Goal: Transaction & Acquisition: Purchase product/service

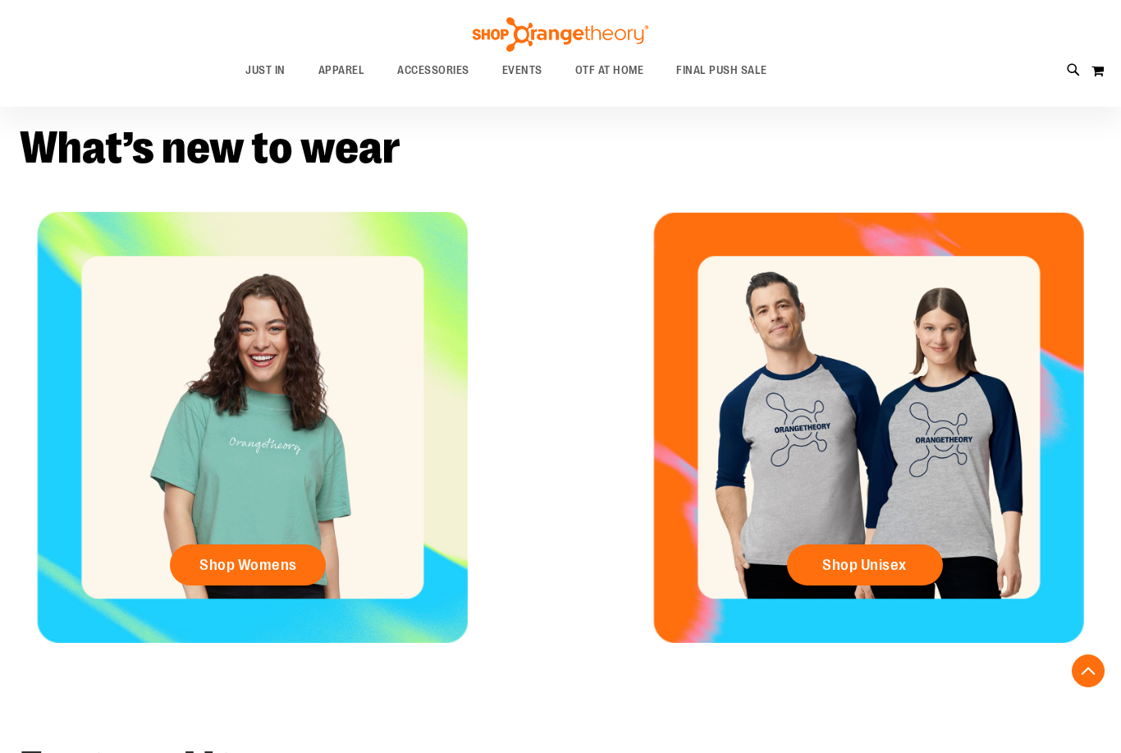
scroll to position [524, 0]
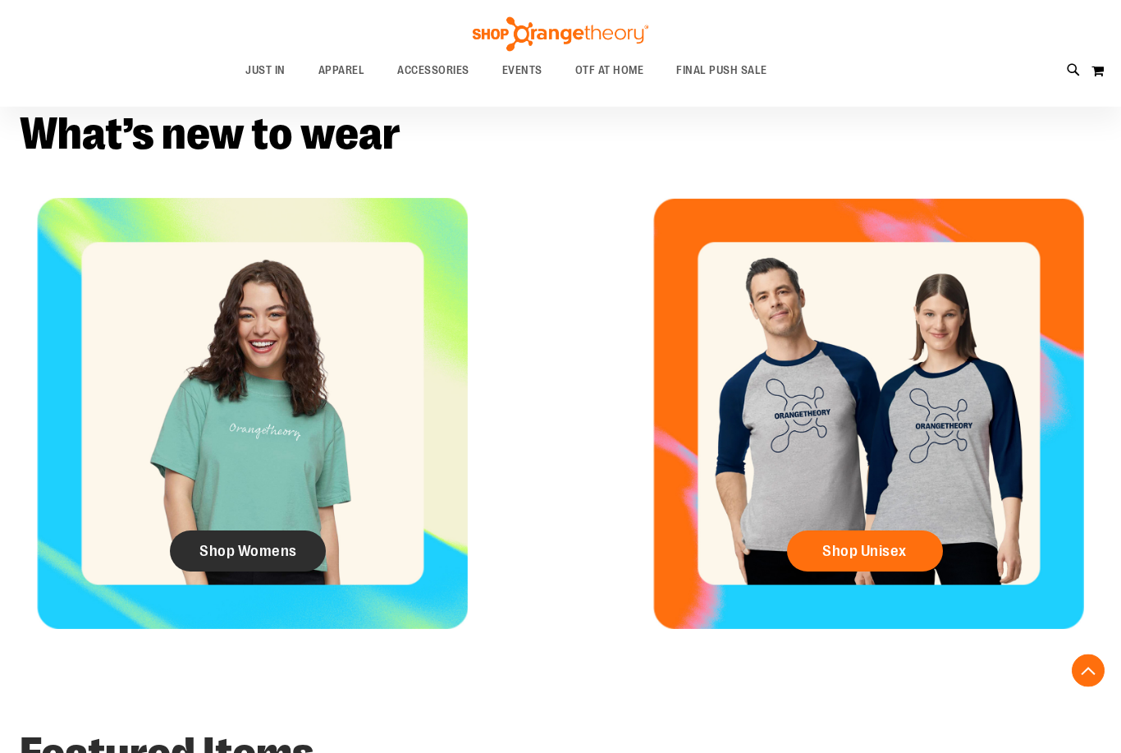
click at [210, 556] on span "Shop Womens" at bounding box center [248, 551] width 98 height 18
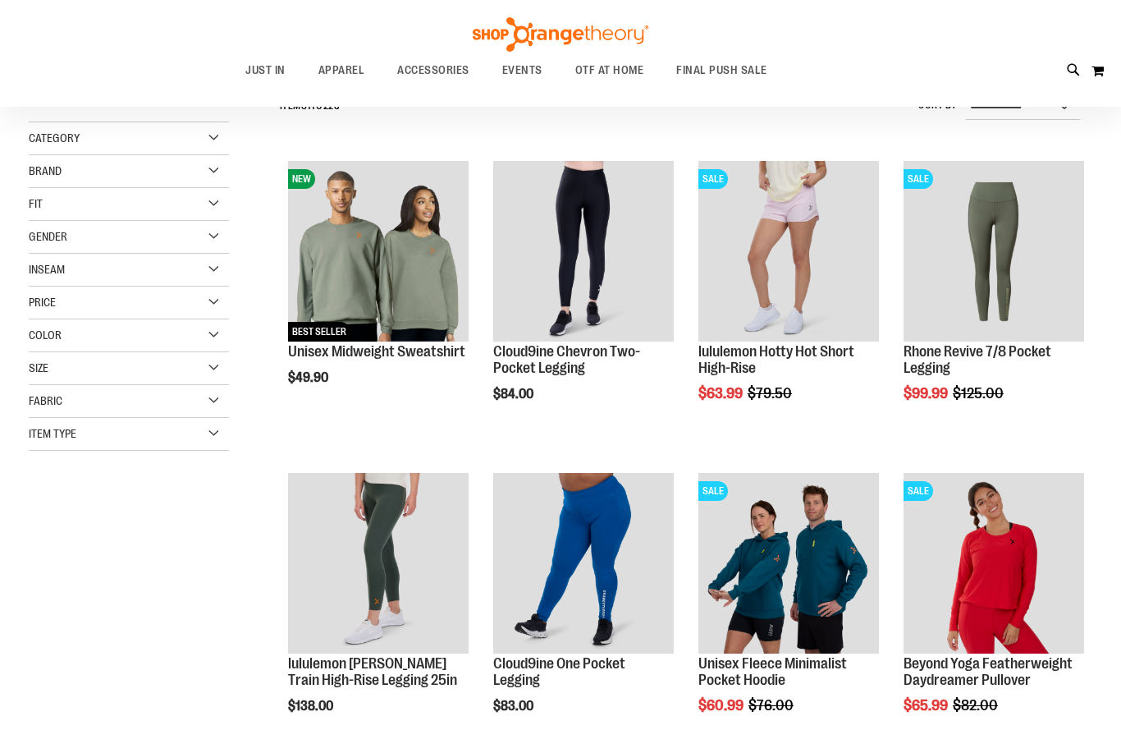
scroll to position [179, 0]
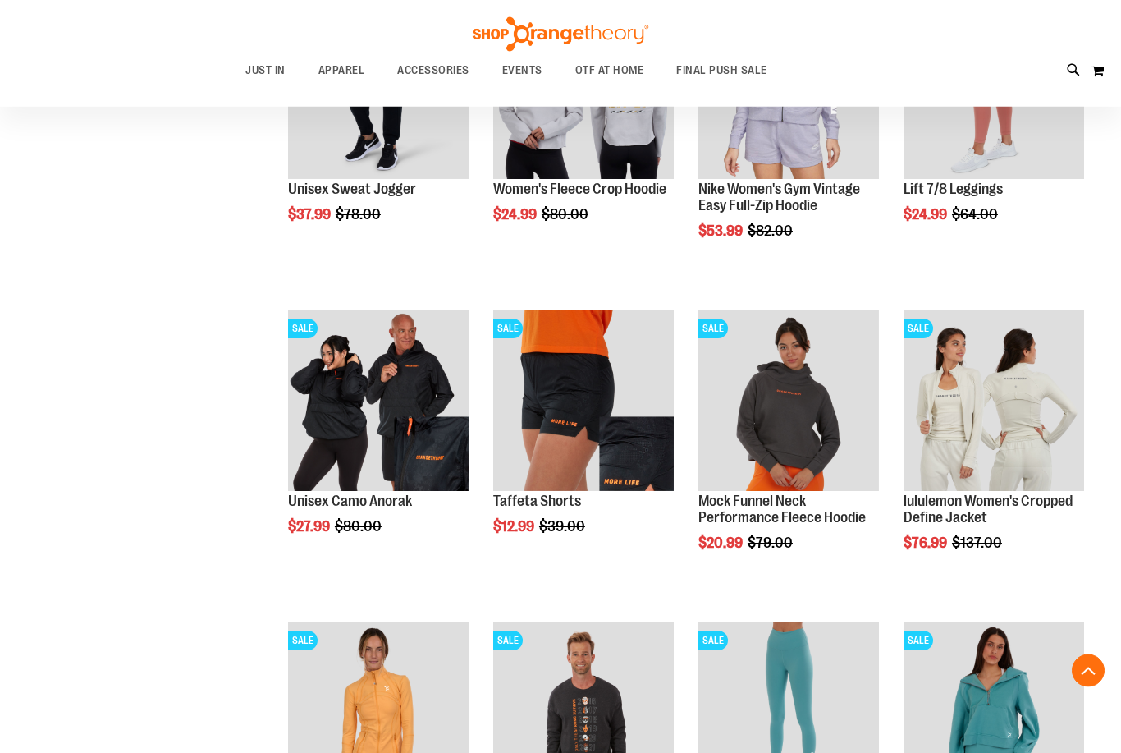
scroll to position [1271, 0]
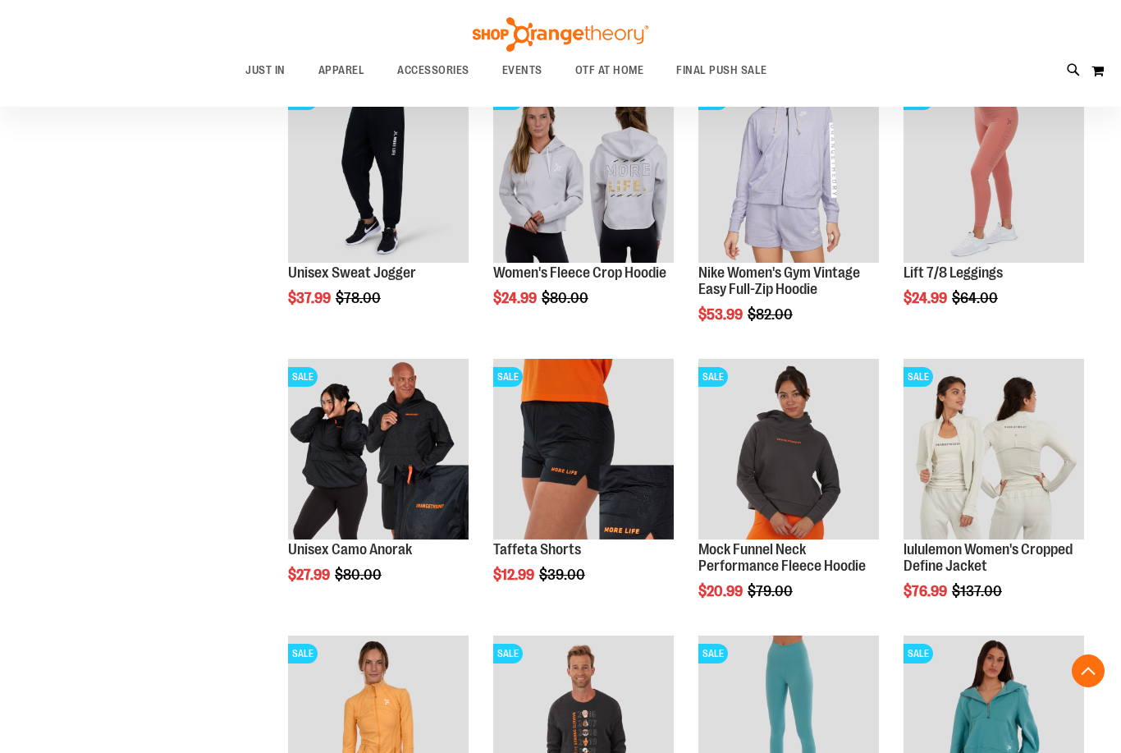
scroll to position [1082, 0]
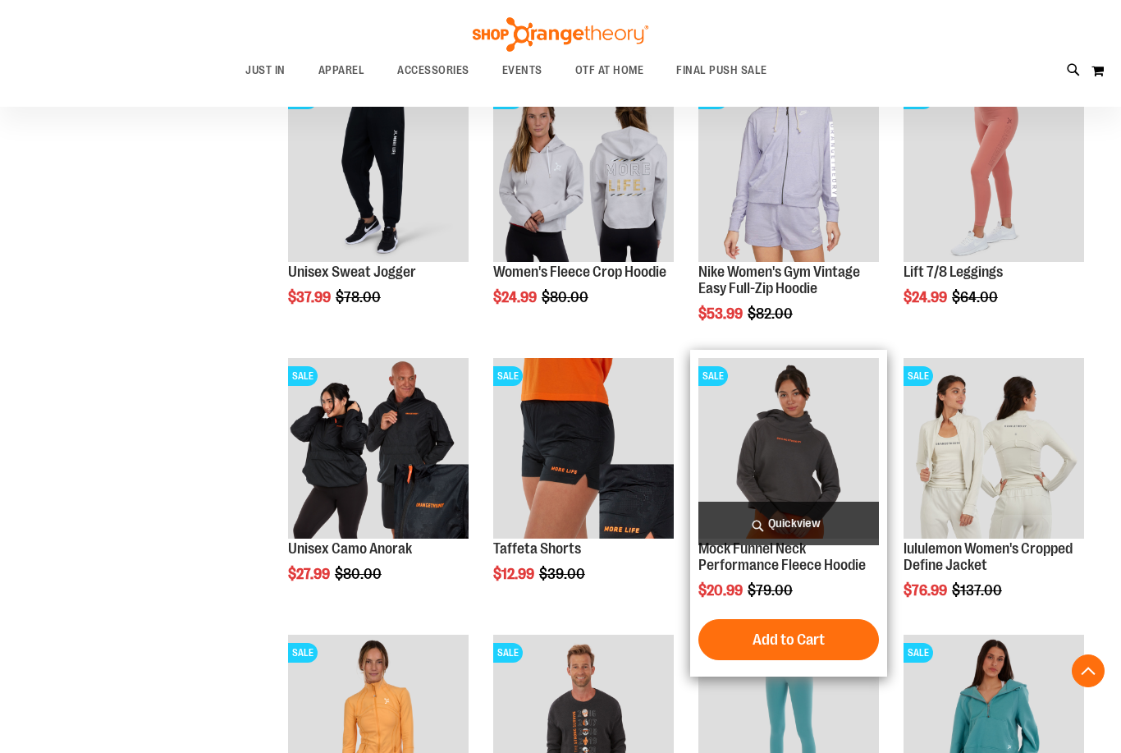
click at [762, 437] on img "product" at bounding box center [788, 448] width 181 height 181
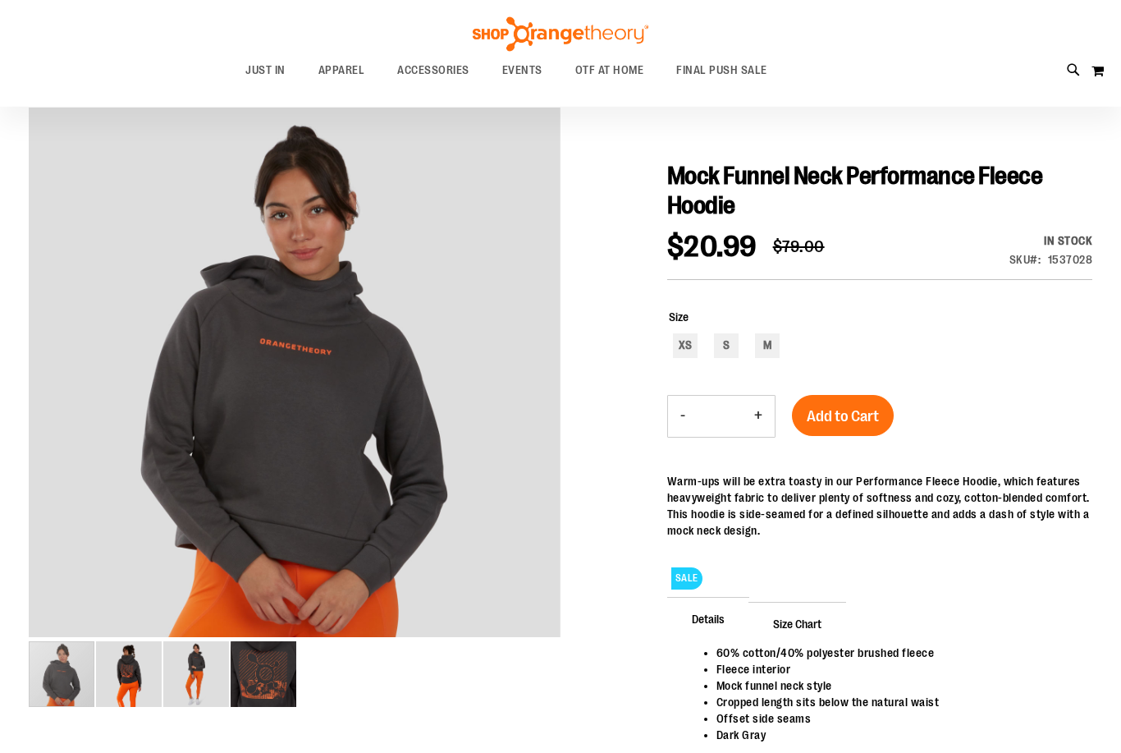
scroll to position [144, 0]
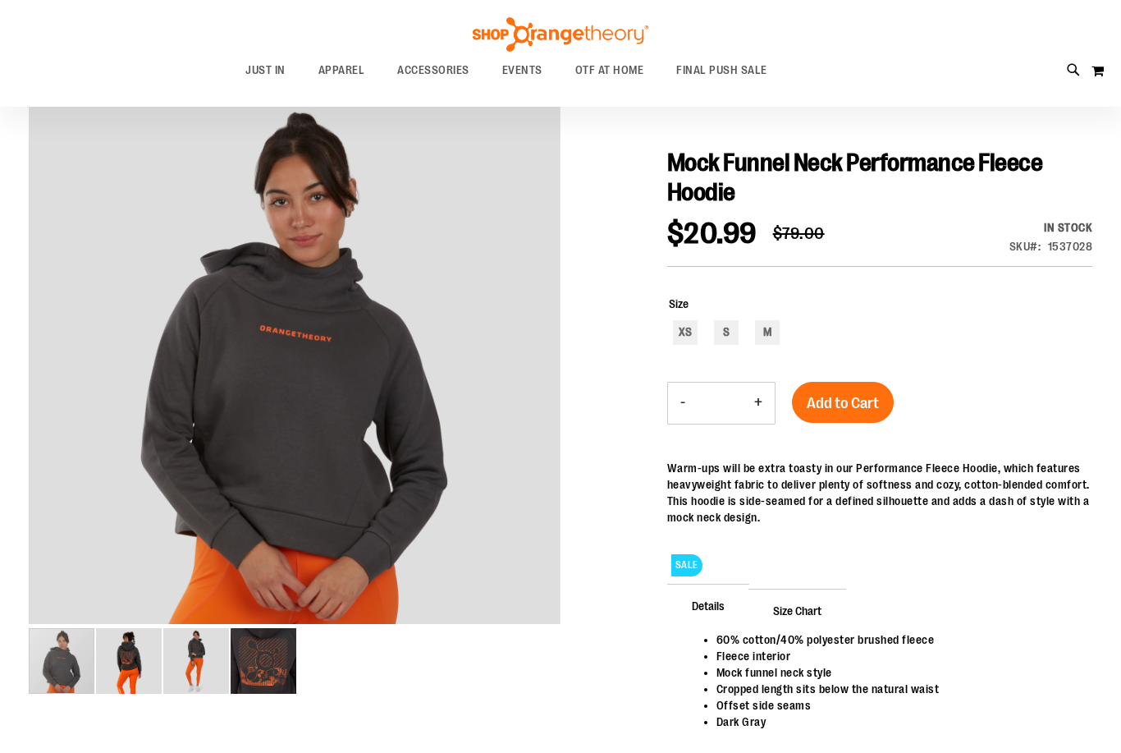
click at [129, 661] on img "image 2 of 4" at bounding box center [129, 661] width 66 height 66
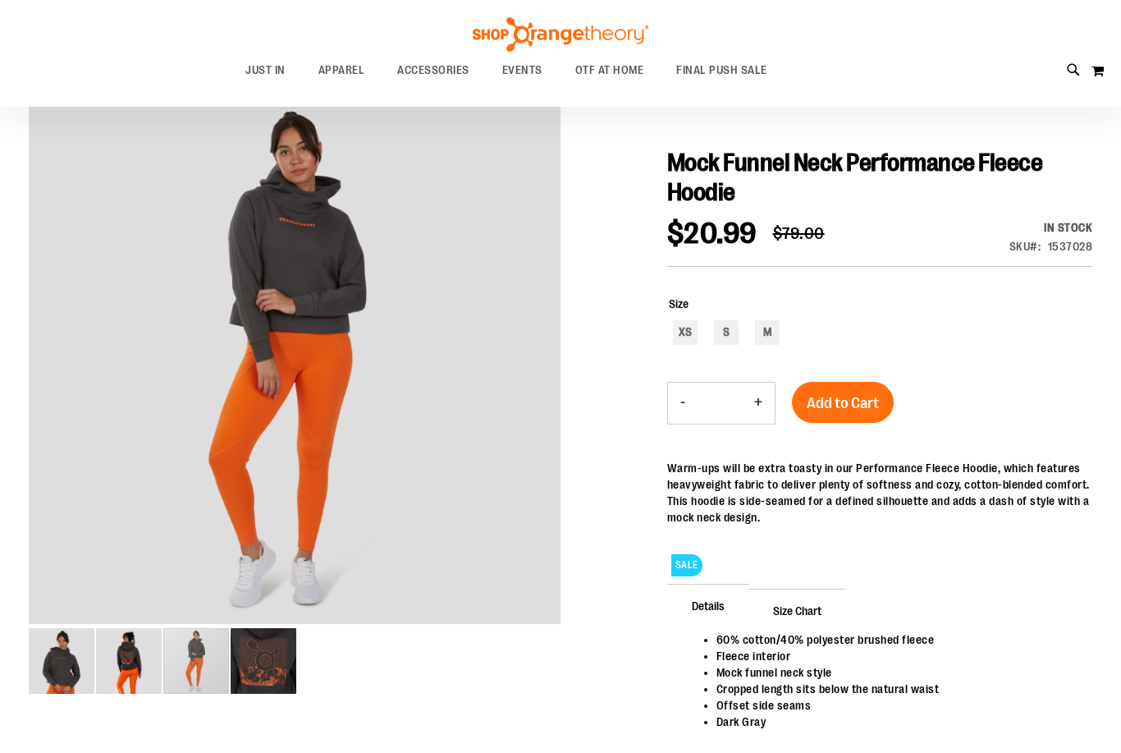
click at [182, 661] on div "carousel" at bounding box center [196, 661] width 66 height 66
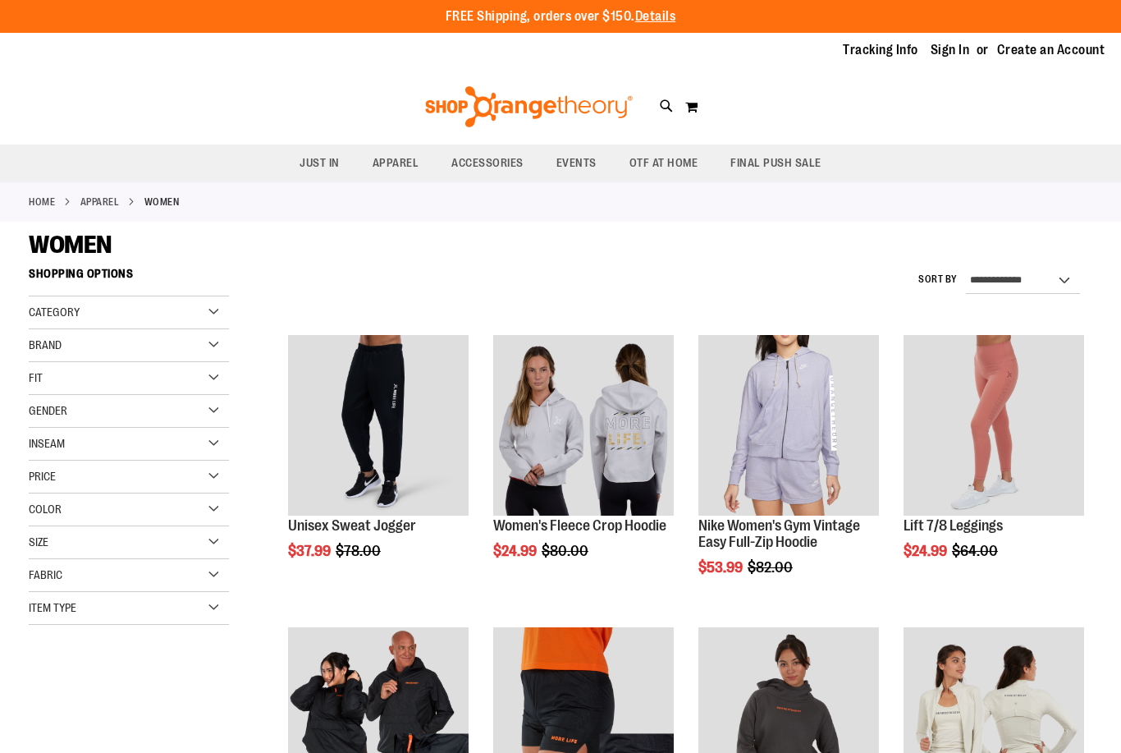
scroll to position [53, 0]
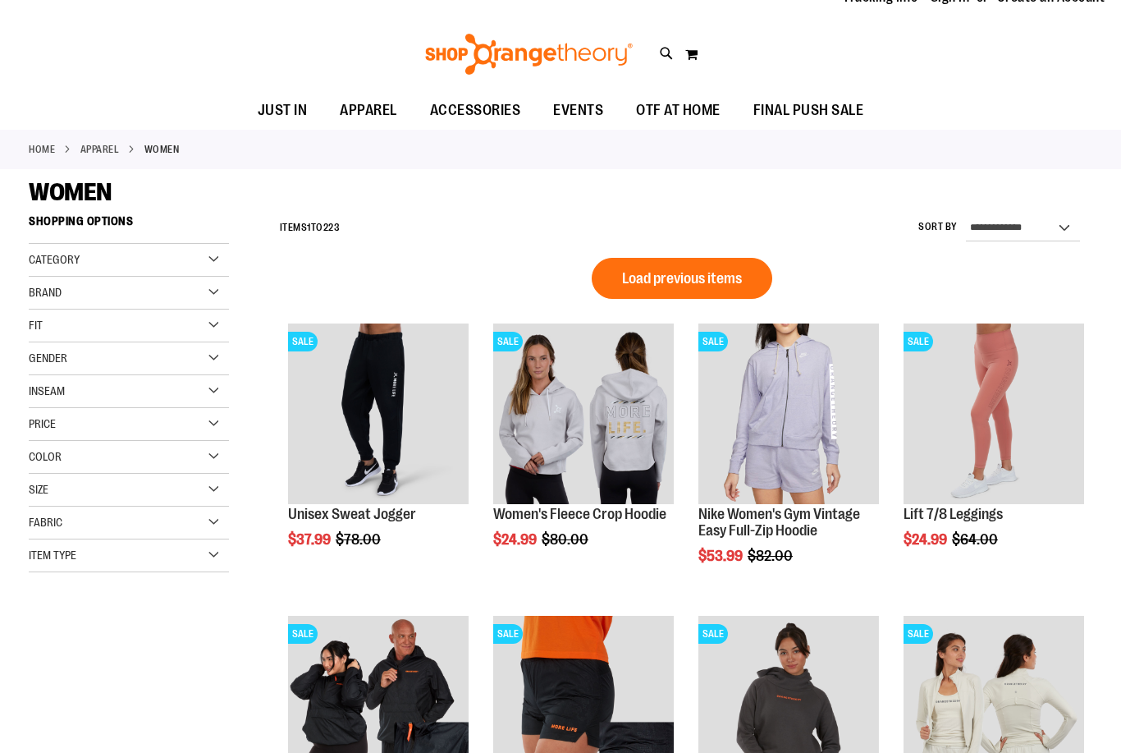
click at [48, 363] on span "Gender" at bounding box center [48, 357] width 39 height 13
click at [57, 390] on link "Women 153 items" at bounding box center [121, 391] width 192 height 17
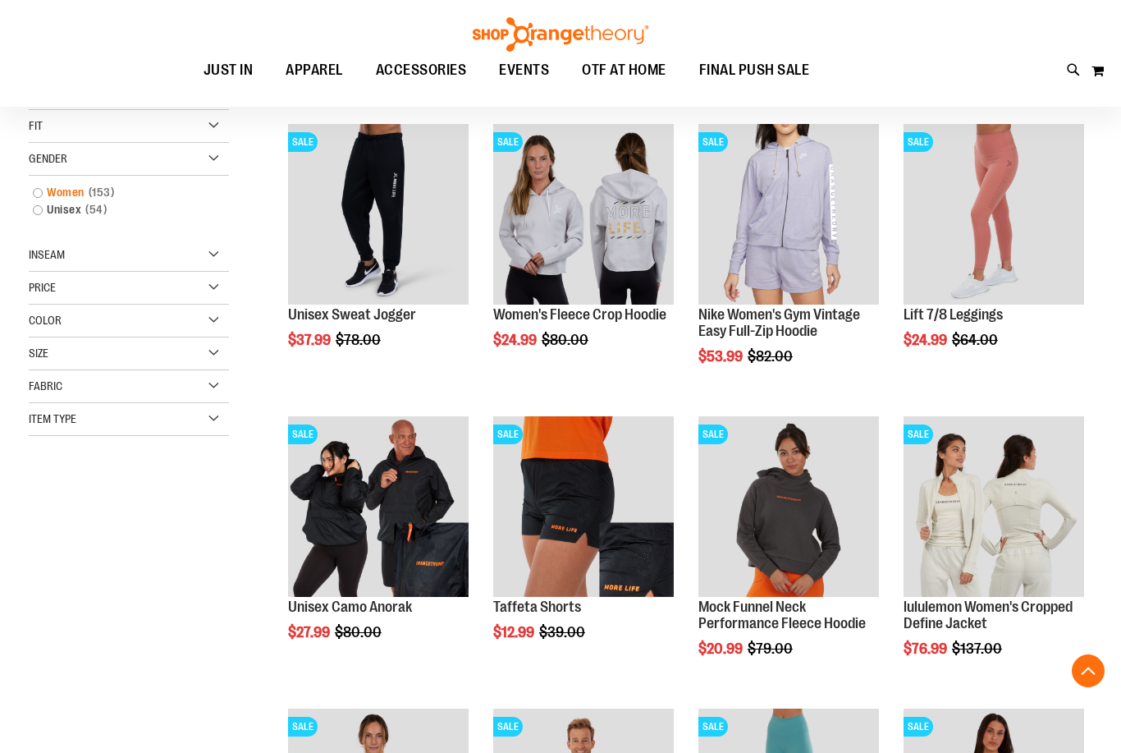
scroll to position [259, 0]
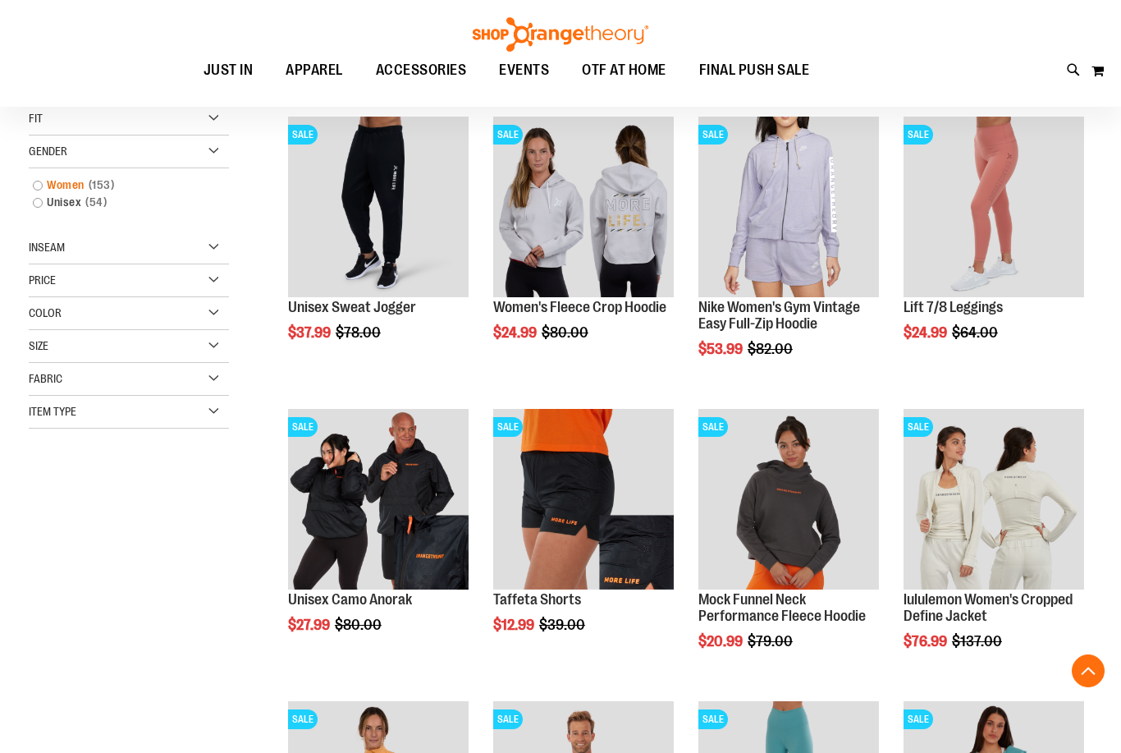
click at [31, 186] on link "Women 153 items" at bounding box center [121, 184] width 192 height 17
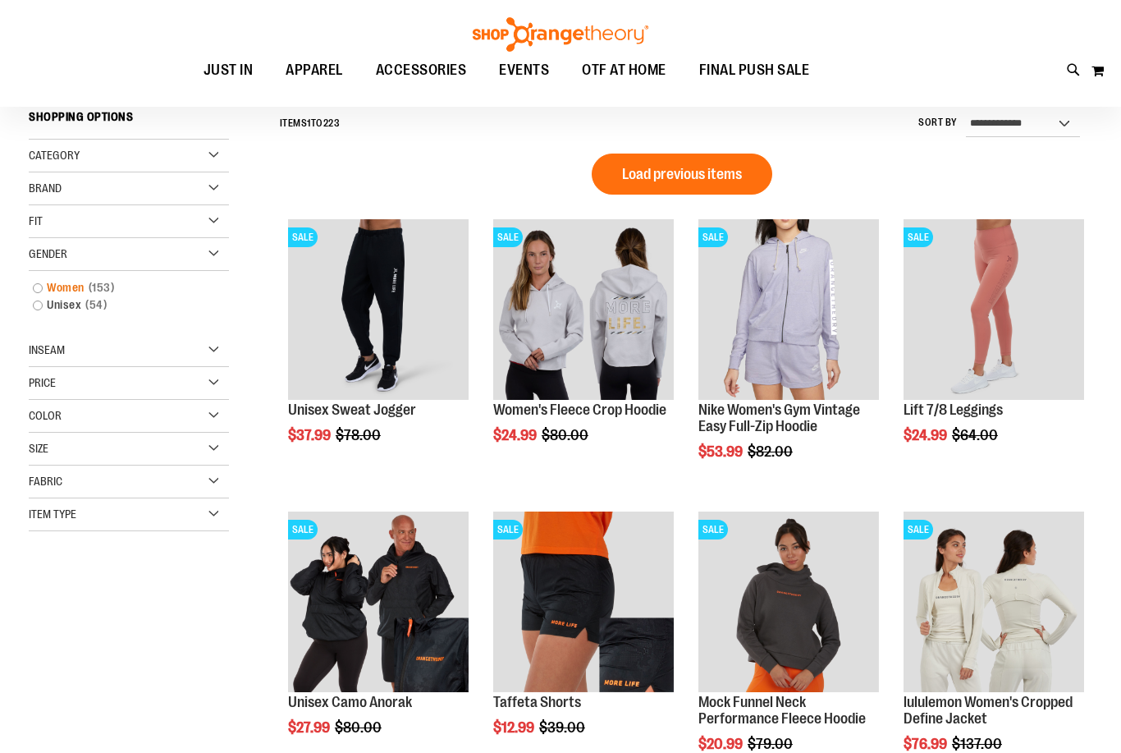
scroll to position [153, 0]
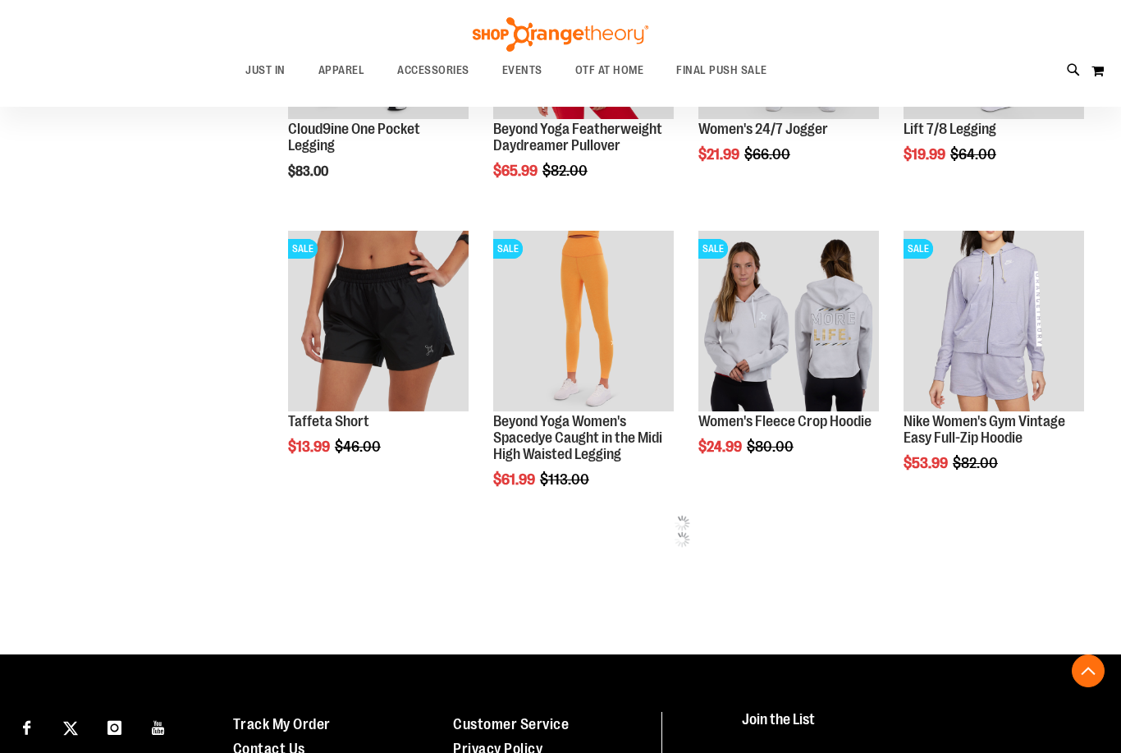
scroll to position [771, 0]
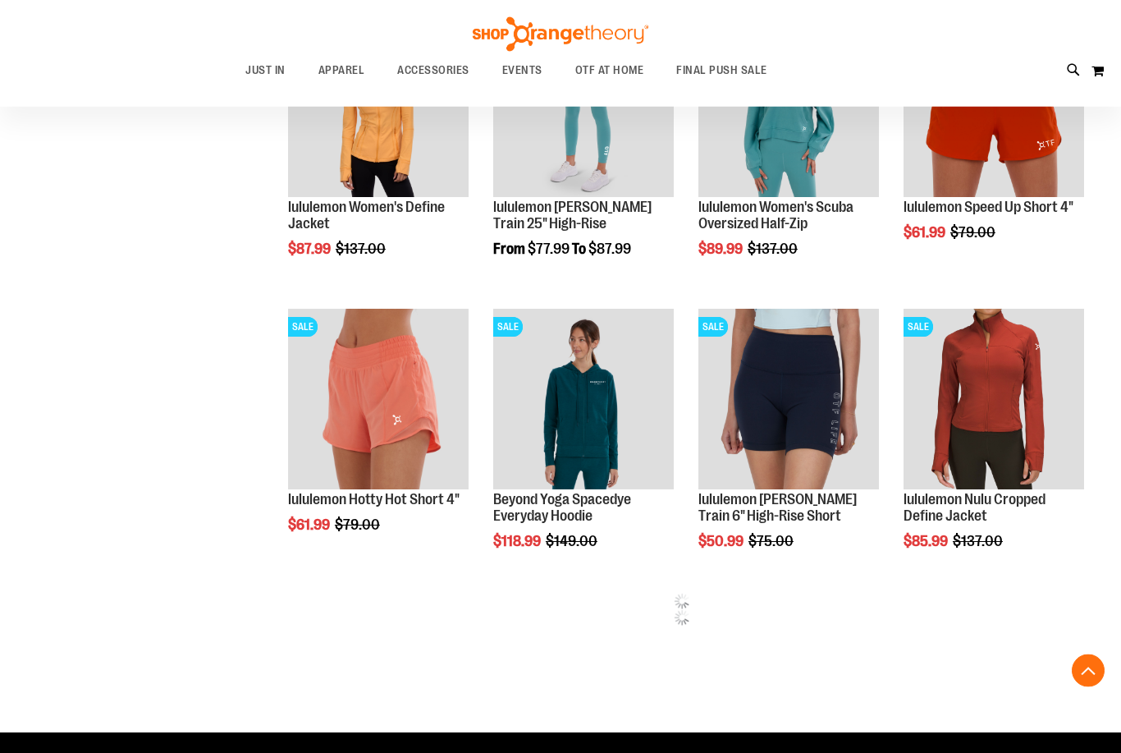
scroll to position [2368, 0]
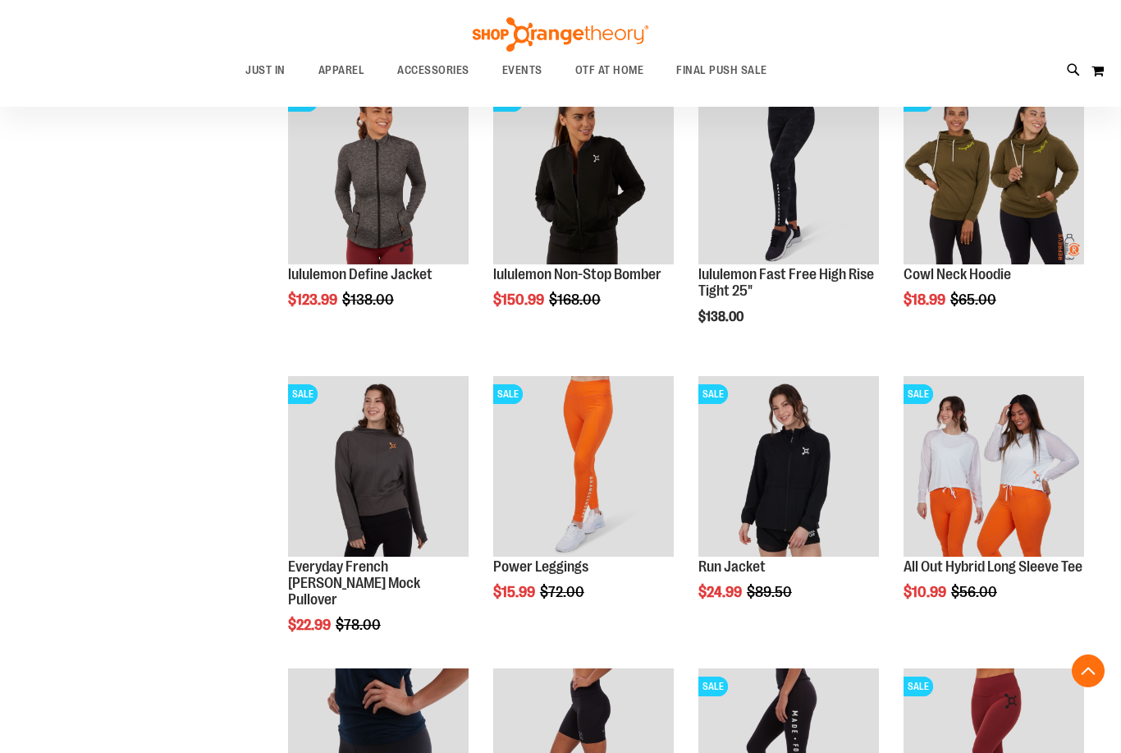
scroll to position [3467, 0]
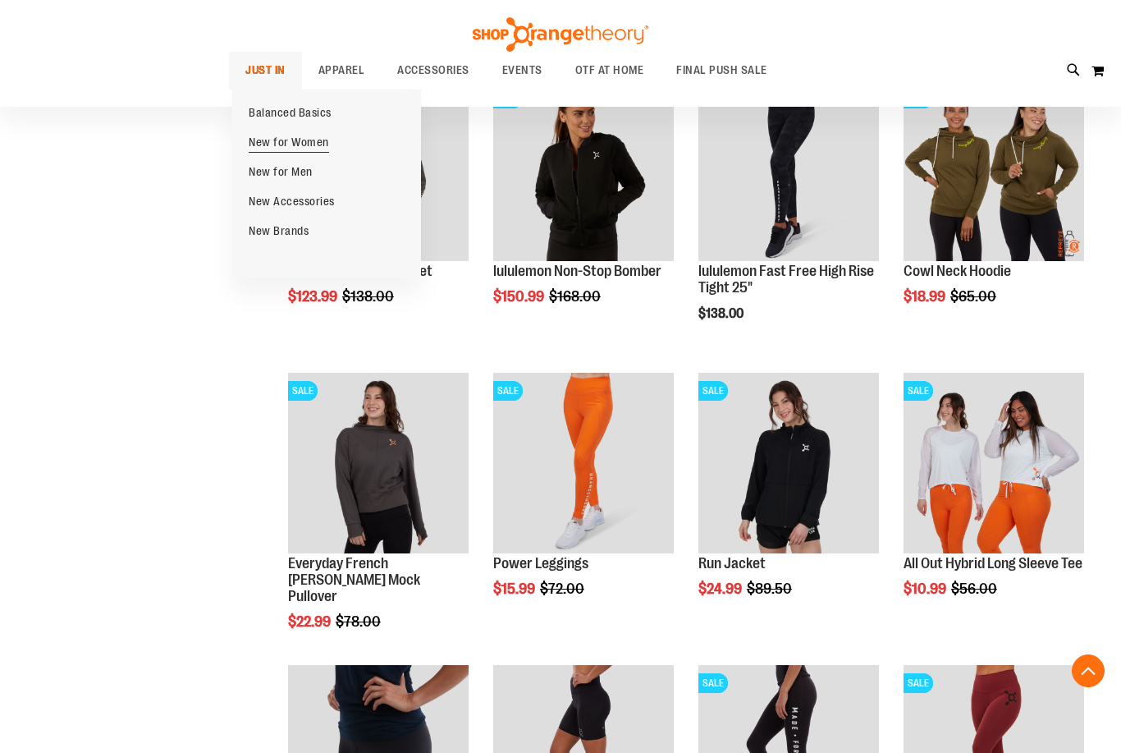
click at [269, 140] on span "New for Women" at bounding box center [289, 143] width 80 height 17
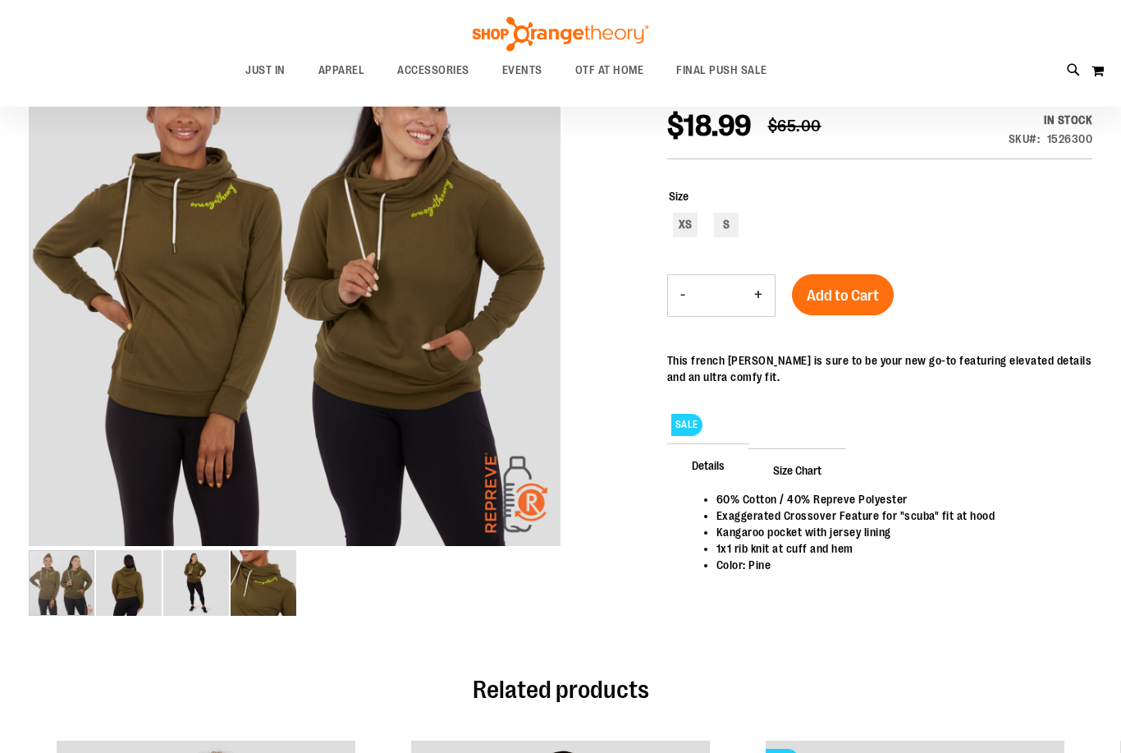
scroll to position [227, 0]
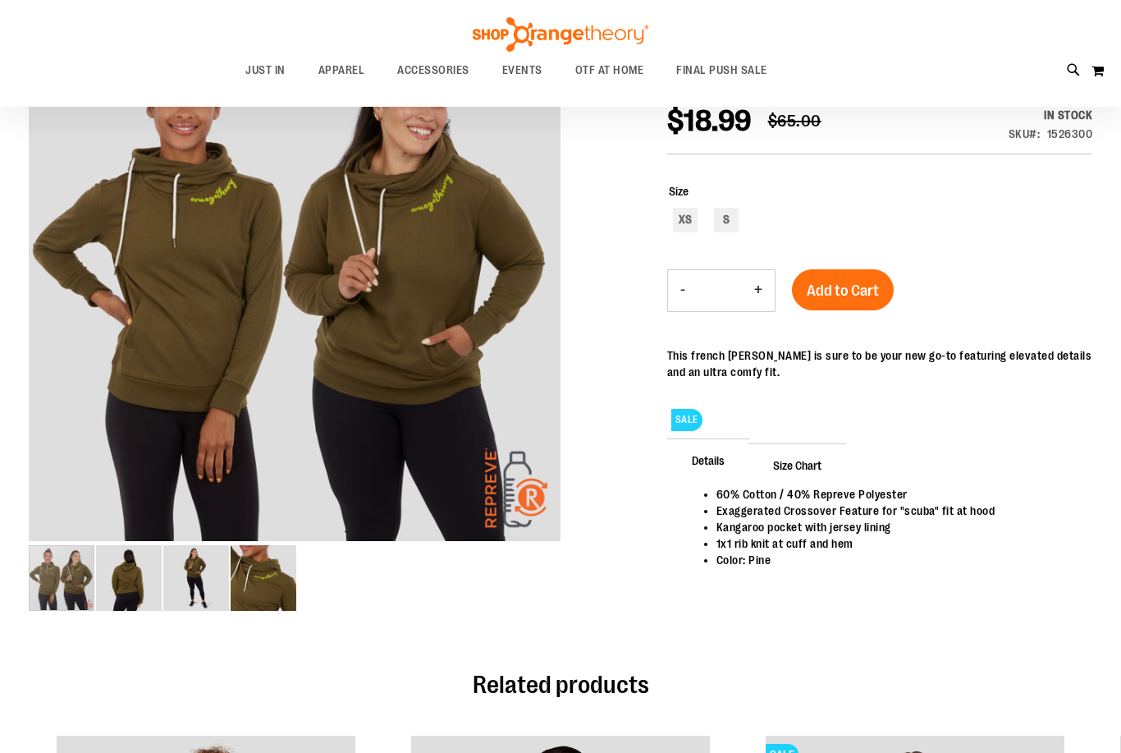
click at [94, 588] on div "carousel" at bounding box center [62, 578] width 66 height 66
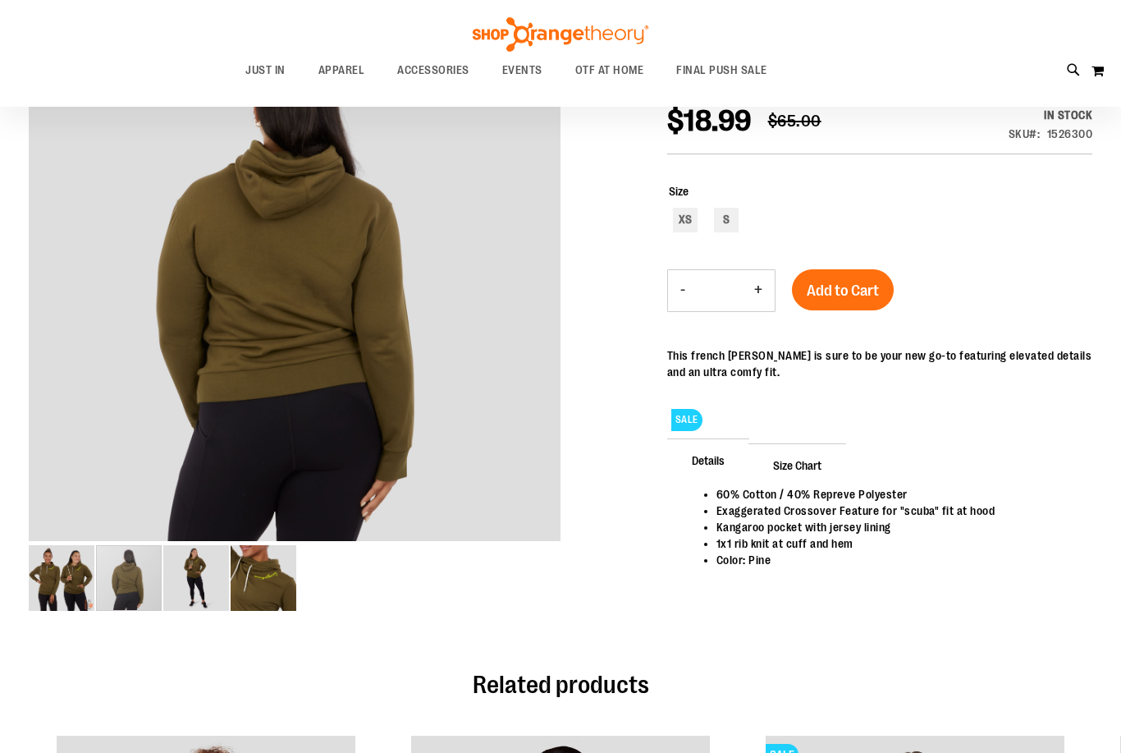
click at [162, 579] on div "carousel" at bounding box center [129, 578] width 66 height 66
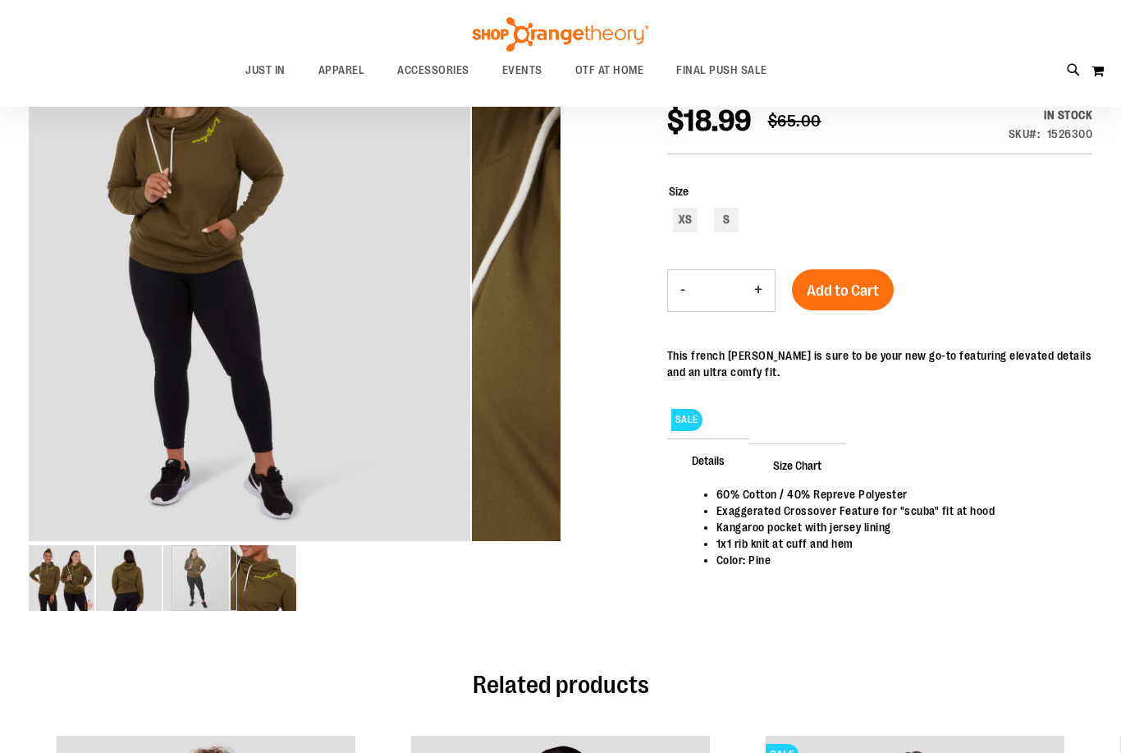
click at [237, 578] on div "carousel" at bounding box center [205, 578] width 66 height 66
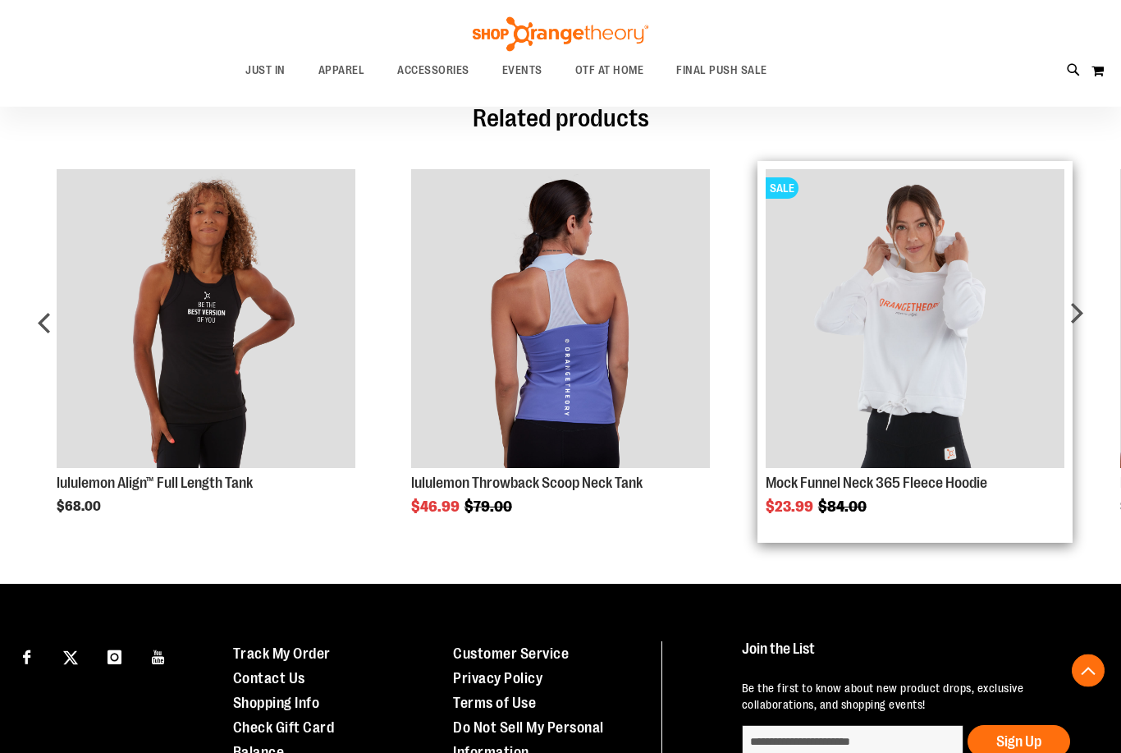
scroll to position [793, 0]
click at [846, 379] on img "Product Page Link" at bounding box center [915, 318] width 299 height 299
click at [832, 332] on img "Product Page Link" at bounding box center [915, 318] width 299 height 299
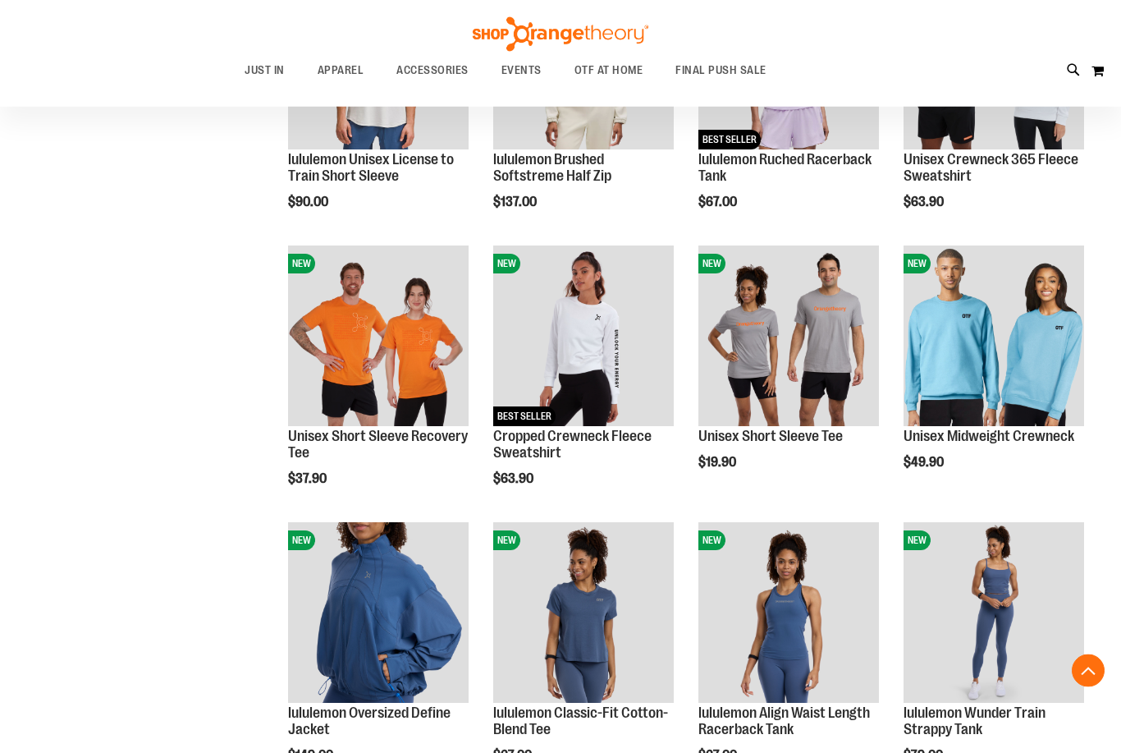
scroll to position [918, 0]
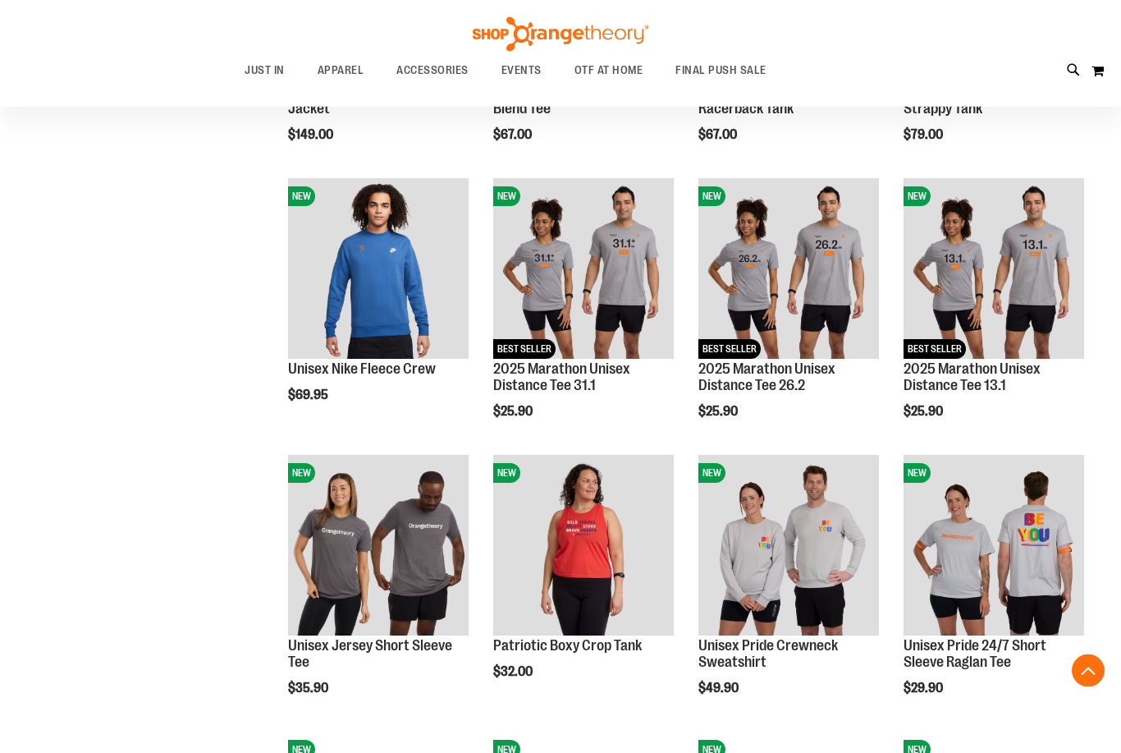
scroll to position [1464, 0]
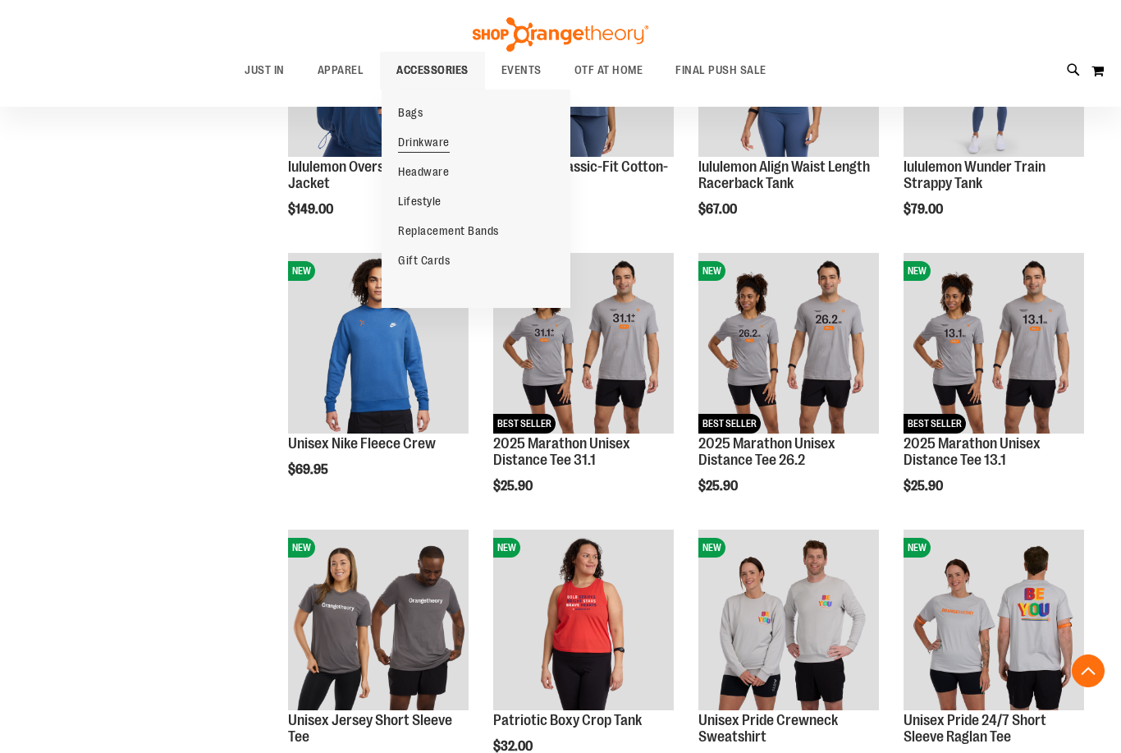
click at [418, 145] on span "Drinkware" at bounding box center [424, 143] width 52 height 17
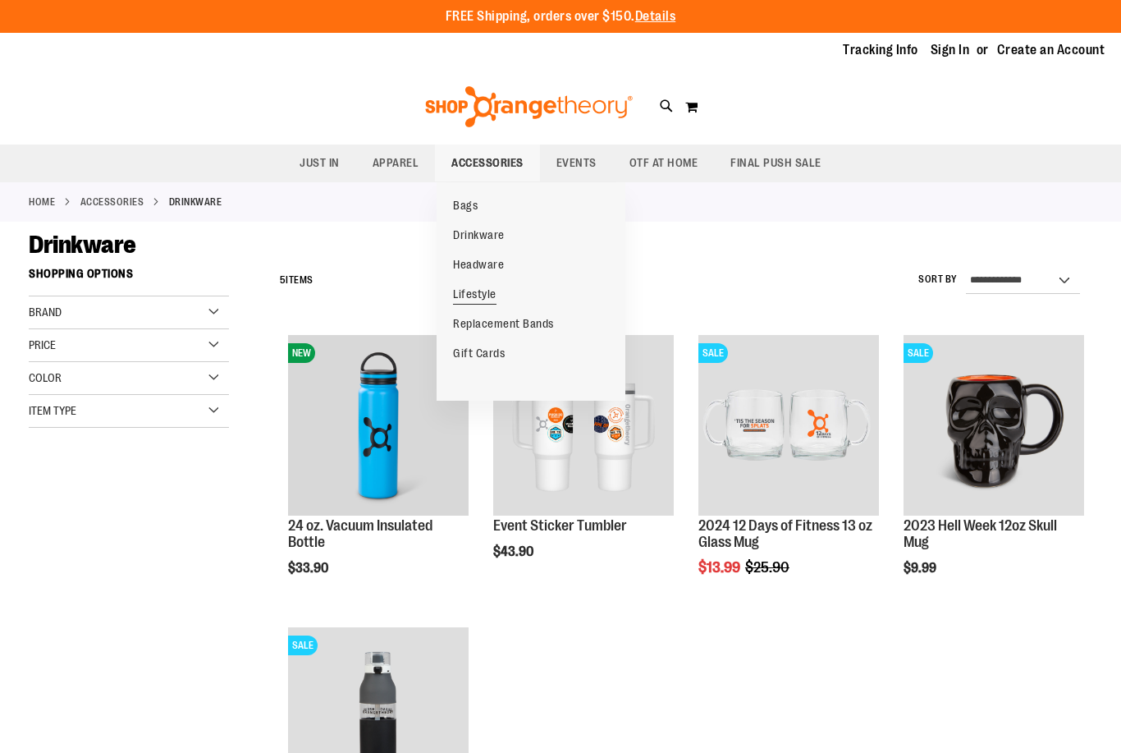
click at [466, 294] on span "Lifestyle" at bounding box center [474, 295] width 43 height 17
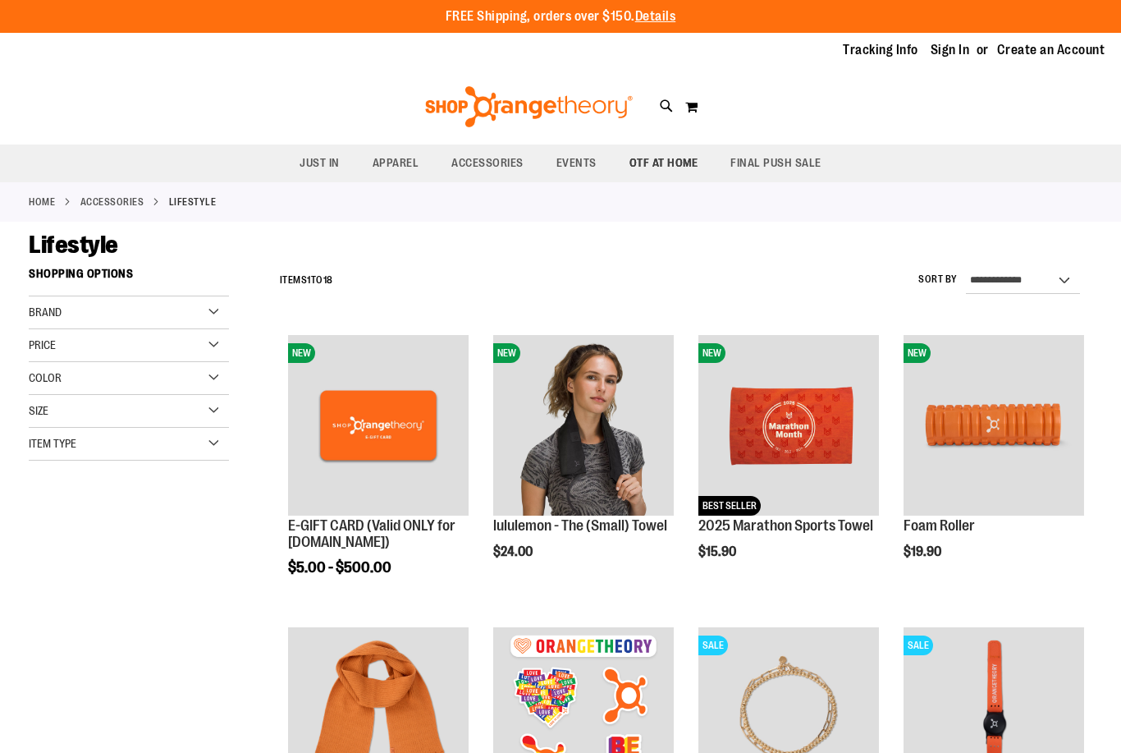
click at [643, 159] on span "OTF AT HOME" at bounding box center [663, 162] width 69 height 37
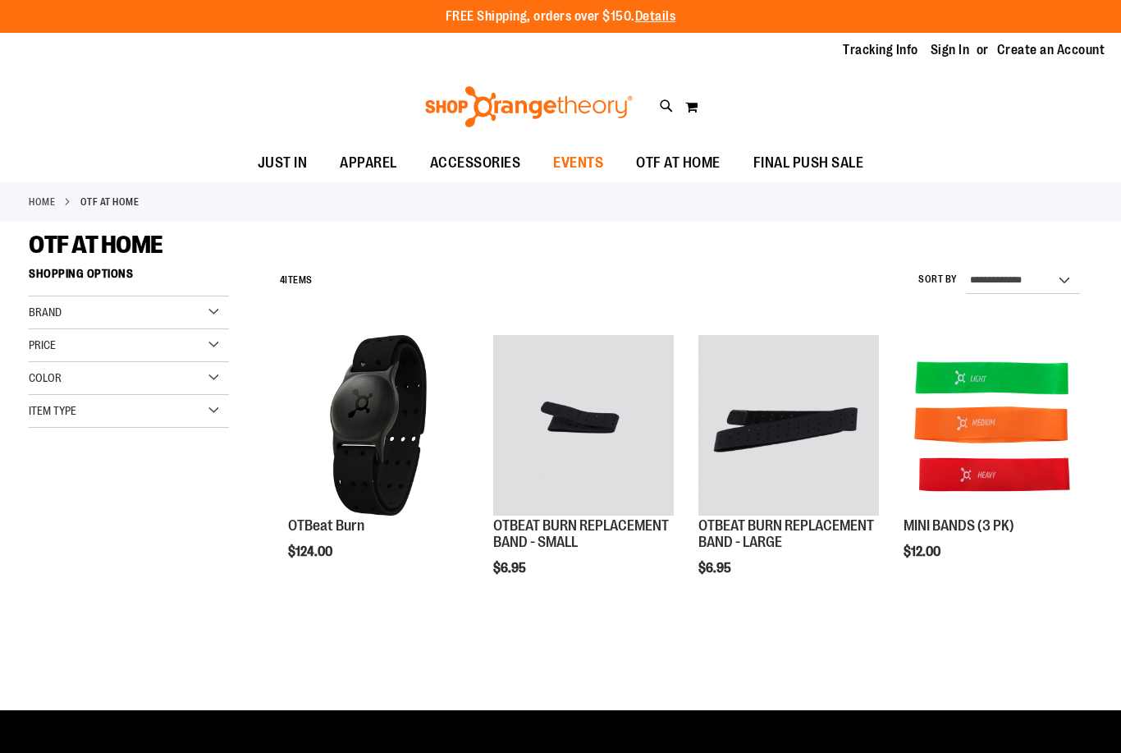
click at [568, 156] on span "EVENTS" at bounding box center [578, 162] width 50 height 37
